Goal: Information Seeking & Learning: Understand process/instructions

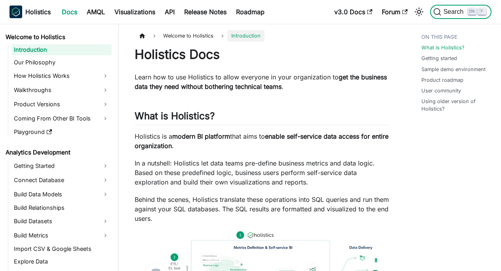
click at [459, 14] on span "Search" at bounding box center [454, 11] width 27 height 7
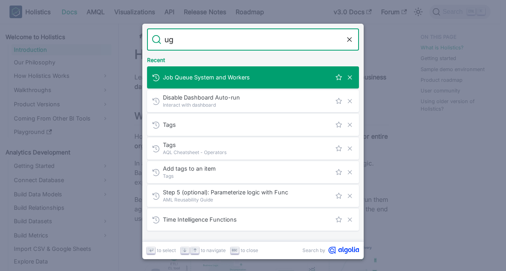
type input "[PERSON_NAME]"
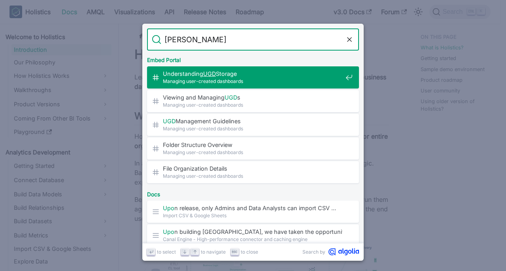
click at [244, 69] on div "Understanding UGD Storage​ Managing user-created dashboards" at bounding box center [255, 77] width 207 height 22
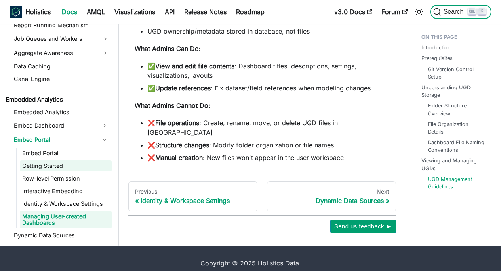
scroll to position [743, 0]
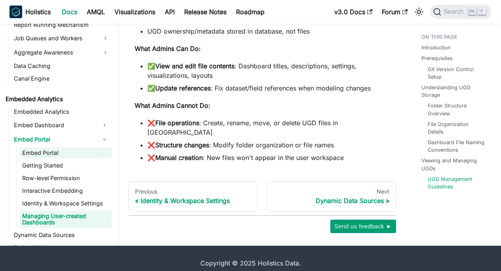
click at [57, 148] on link "Embed Portal" at bounding box center [66, 153] width 92 height 11
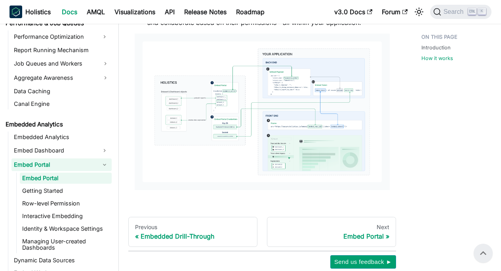
scroll to position [661, 0]
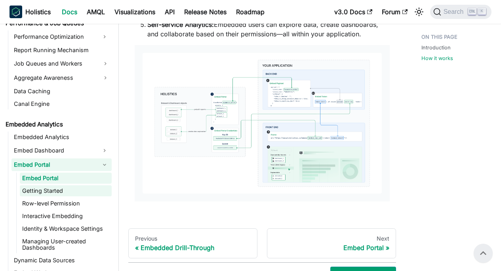
click at [64, 190] on link "Getting Started" at bounding box center [66, 191] width 92 height 11
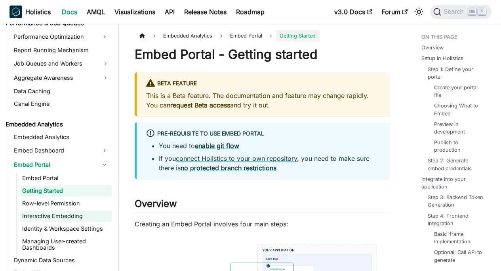
click at [57, 217] on link "Interactive Embedding" at bounding box center [66, 216] width 92 height 11
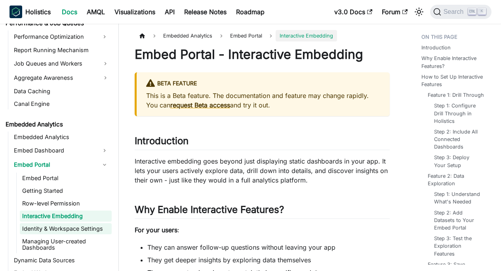
click at [99, 227] on link "Identity & Workspace Settings" at bounding box center [66, 229] width 92 height 11
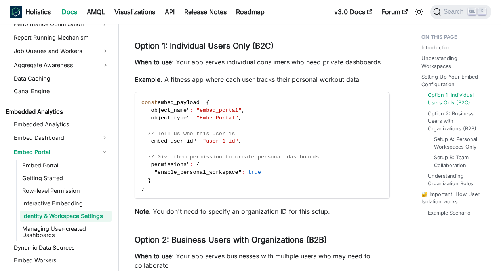
scroll to position [769, 0]
click at [59, 237] on link "Managing User-created Dashboards" at bounding box center [66, 232] width 92 height 17
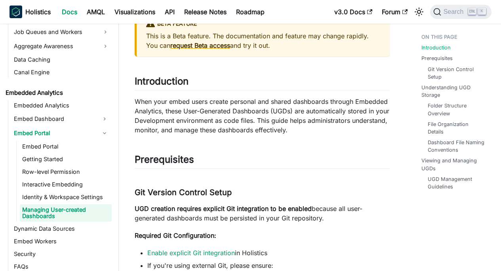
scroll to position [60, 0]
click at [64, 197] on link "Identity & Workspace Settings" at bounding box center [66, 197] width 92 height 11
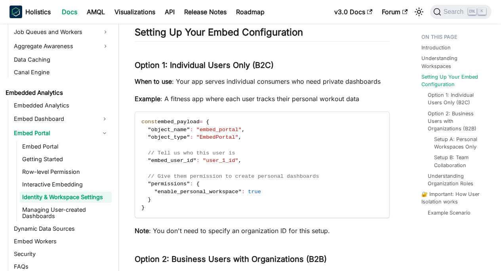
scroll to position [772, 0]
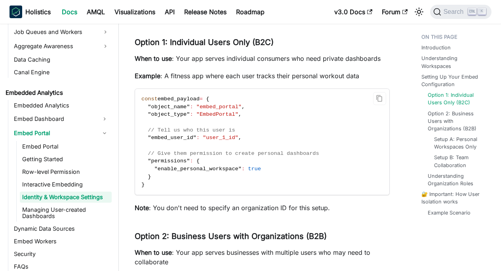
click at [218, 110] on span ""embed_portal"" at bounding box center [218, 107] width 45 height 6
copy span "embed_portal"
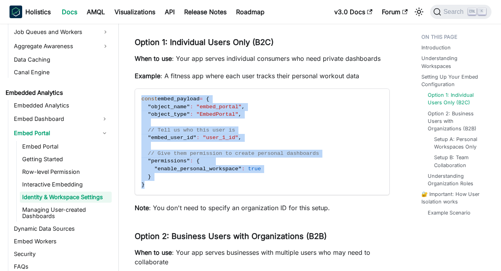
drag, startPoint x: 152, startPoint y: 195, endPoint x: 130, endPoint y: 103, distance: 94.6
click at [130, 103] on article "Embedded Analytics Embed Portal Identity & Workspace Settings On this page Embe…" at bounding box center [261, 248] width 267 height 1980
copy code "const embed_payload = { "object_name" : "embed_portal" , "object_type" : "Embed…"
click at [61, 148] on link "Embed Portal" at bounding box center [66, 146] width 92 height 11
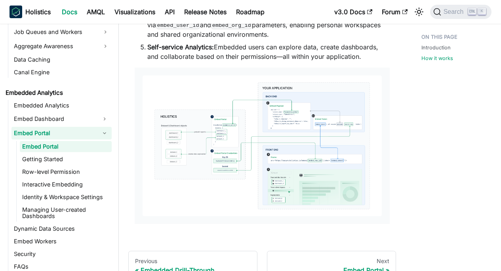
scroll to position [639, 0]
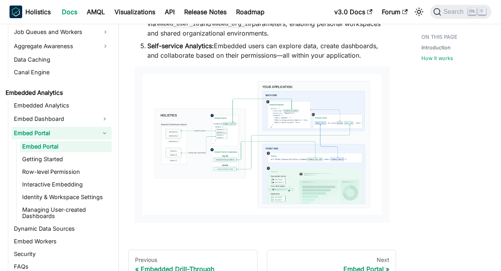
click at [259, 124] on img at bounding box center [261, 144] width 239 height 141
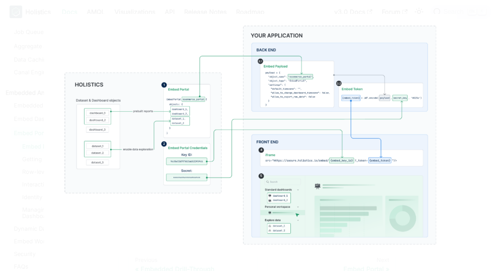
click at [237, 20] on img at bounding box center [250, 135] width 412 height 243
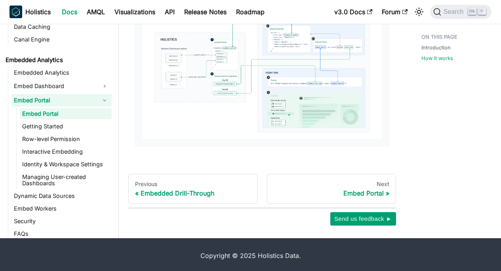
scroll to position [718, 0]
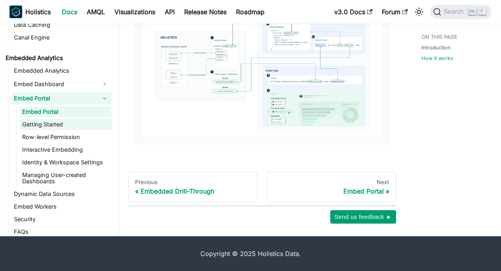
click at [45, 125] on link "Getting Started" at bounding box center [66, 124] width 92 height 11
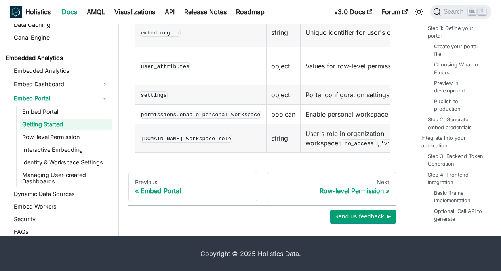
scroll to position [1941, 0]
click at [65, 138] on link "Row-level Permission" at bounding box center [66, 137] width 92 height 11
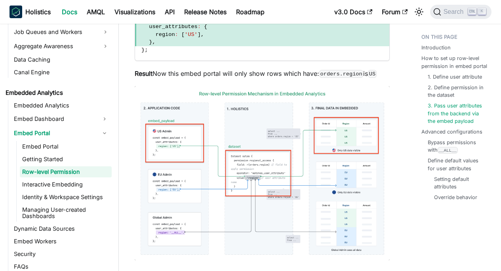
scroll to position [1244, 0]
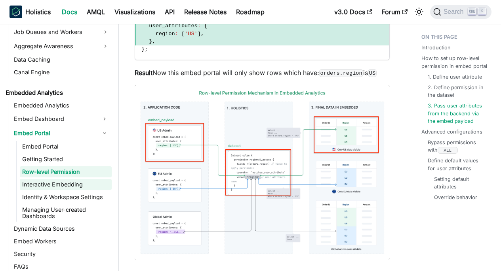
click at [61, 185] on link "Interactive Embedding" at bounding box center [66, 184] width 92 height 11
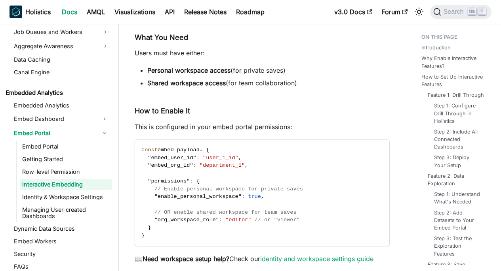
scroll to position [1733, 0]
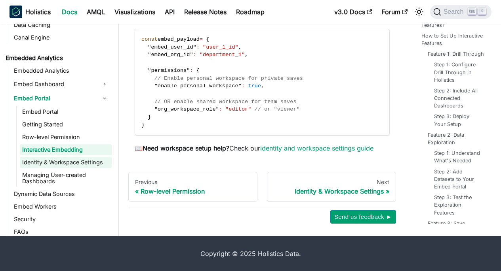
click at [54, 165] on link "Identity & Workspace Settings" at bounding box center [66, 162] width 92 height 11
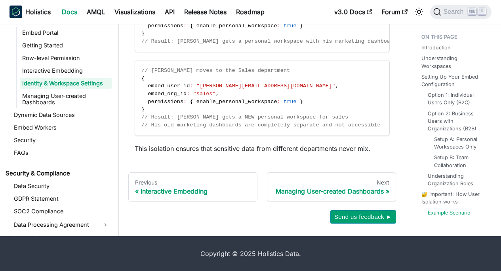
scroll to position [1862, 0]
click at [56, 102] on link "Managing User-created Dashboards" at bounding box center [66, 99] width 92 height 17
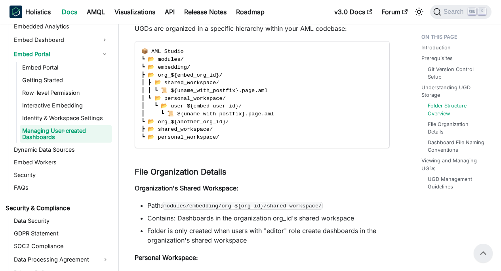
scroll to position [399, 0]
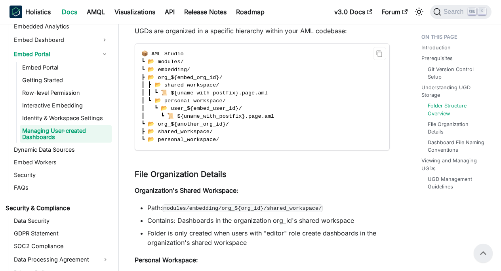
click at [216, 92] on span "┃ ┃ ┗ 📜 ${uname_with_postfix}.page.aml" at bounding box center [204, 93] width 126 height 6
copy span "name_with_postfix}"
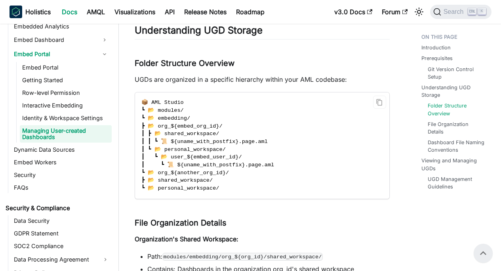
scroll to position [349, 0]
